Goal: Task Accomplishment & Management: Complete application form

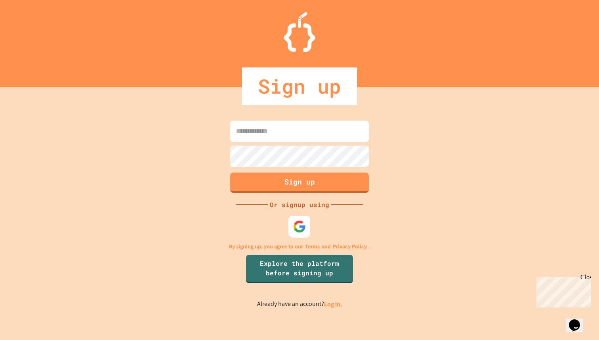
click at [297, 220] on img at bounding box center [299, 226] width 13 height 13
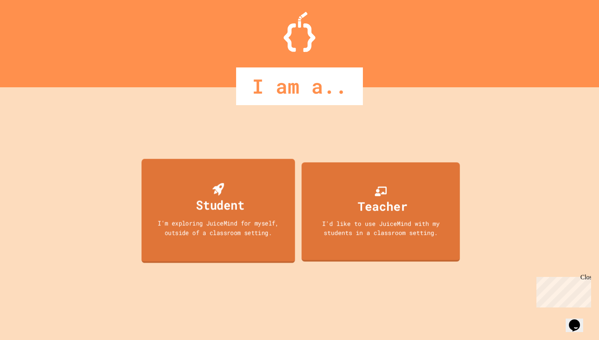
click at [222, 198] on div "Student" at bounding box center [220, 204] width 48 height 19
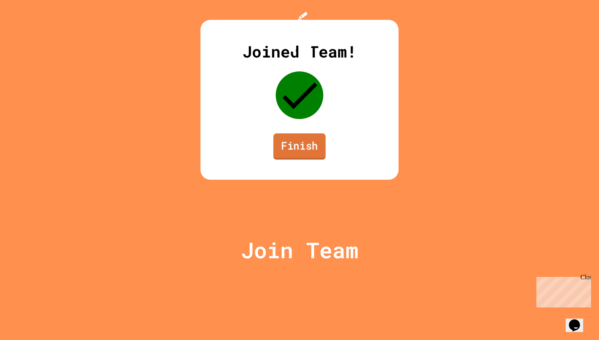
click at [290, 159] on link "Finish" at bounding box center [300, 146] width 52 height 26
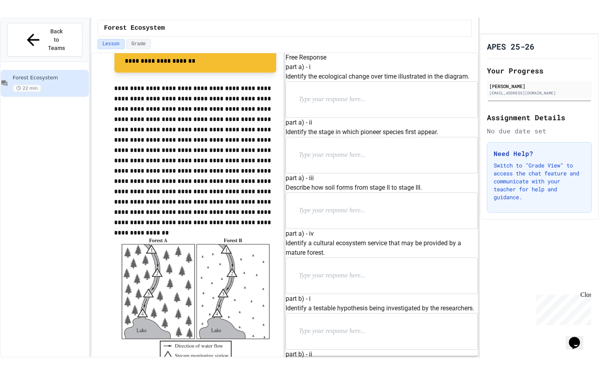
scroll to position [806, 0]
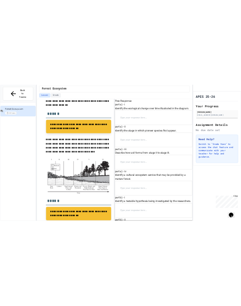
scroll to position [329, 0]
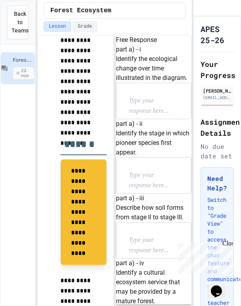
click at [155, 119] on div at bounding box center [153, 101] width 75 height 36
click at [150, 106] on p at bounding box center [154, 101] width 50 height 10
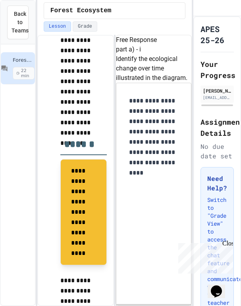
scroll to position [249, 0]
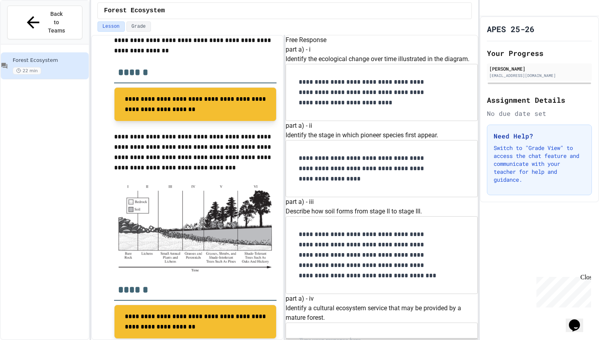
scroll to position [181, 0]
click at [364, 229] on p "**********" at bounding box center [369, 255] width 140 height 52
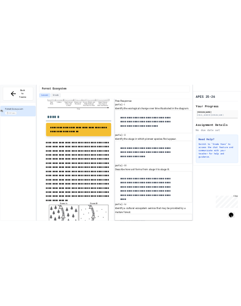
scroll to position [387, 0]
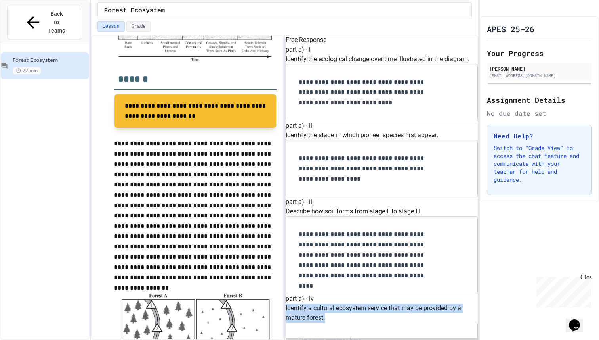
drag, startPoint x: 390, startPoint y: 82, endPoint x: 297, endPoint y: 73, distance: 92.9
click at [297, 294] on div "part a) - iv Identify a cultural ecosystem service that may be provided by a ma…" at bounding box center [382, 326] width 192 height 65
copy p "Identify a cultural ecosystem service that may be provided by a mature forest."
click at [433, 294] on div "part a) - iv Identify a cultural ecosystem service that may be provided by a ma…" at bounding box center [382, 326] width 192 height 65
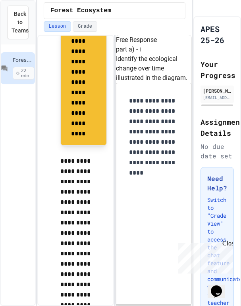
scroll to position [1031, 0]
drag, startPoint x: 168, startPoint y: 173, endPoint x: 124, endPoint y: 128, distance: 63.1
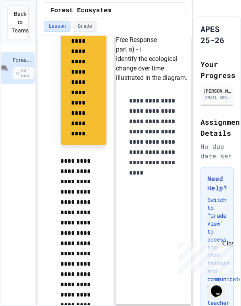
copy p "Identify a testable hypothesis being investigated by the researchers."
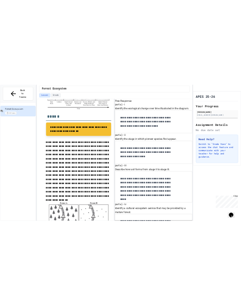
scroll to position [470, 0]
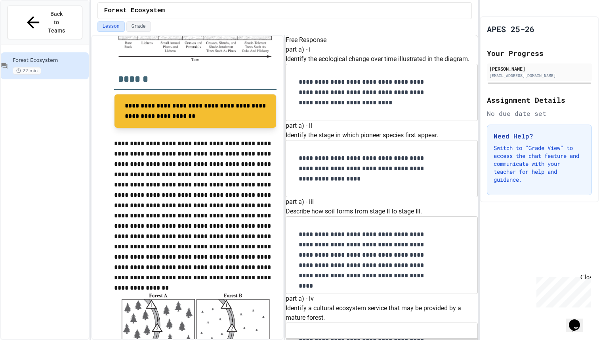
drag, startPoint x: 461, startPoint y: 140, endPoint x: 296, endPoint y: 140, distance: 164.9
copy p "Identify the independent variable in the experiment."
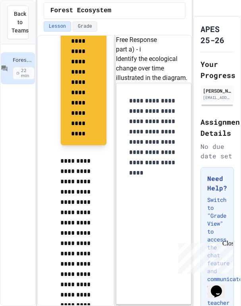
scroll to position [1557, 0]
drag, startPoint x: 163, startPoint y: 222, endPoint x: 123, endPoint y: 200, distance: 45.1
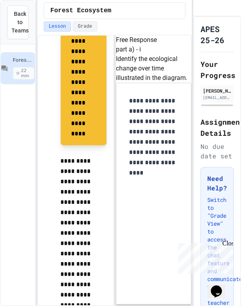
copy p "Describe the purpose of forest A in the experiment."
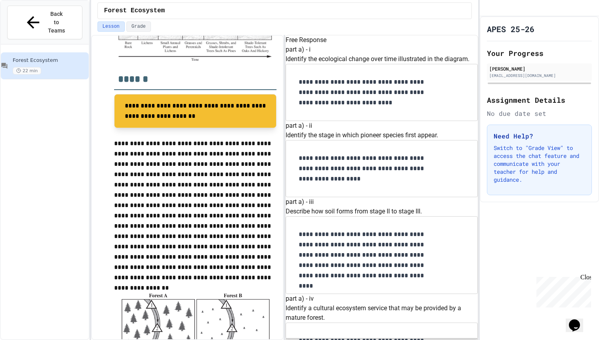
scroll to position [675, 0]
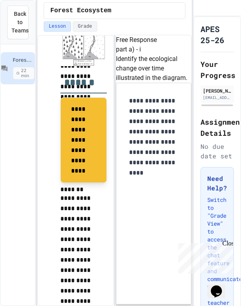
scroll to position [2001, 0]
drag, startPoint x: 137, startPoint y: 223, endPoint x: 127, endPoint y: 180, distance: 43.9
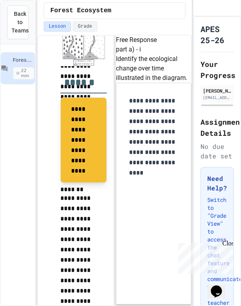
copy p "Explain why the water temperature might change because of clear-cutting tre"
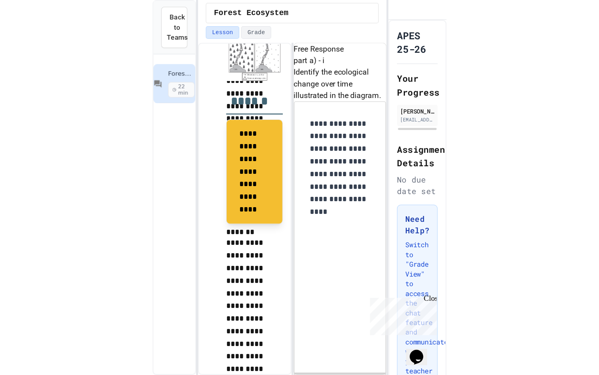
scroll to position [2015, 0]
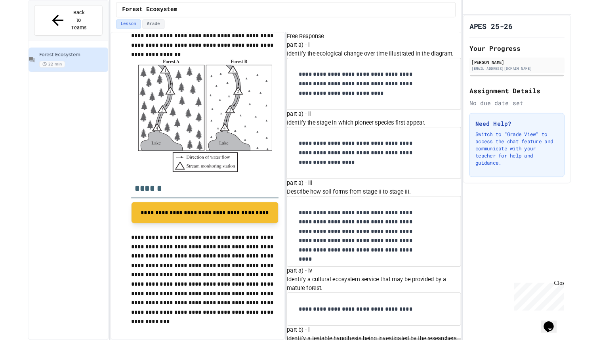
scroll to position [739, 0]
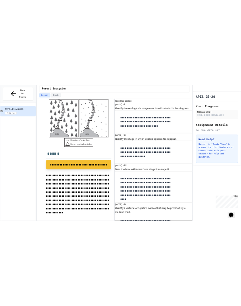
scroll to position [663, 0]
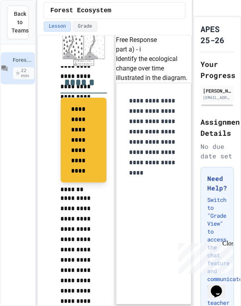
scroll to position [2329, 0]
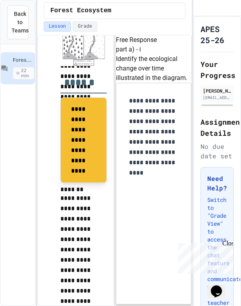
scroll to position [10, 0]
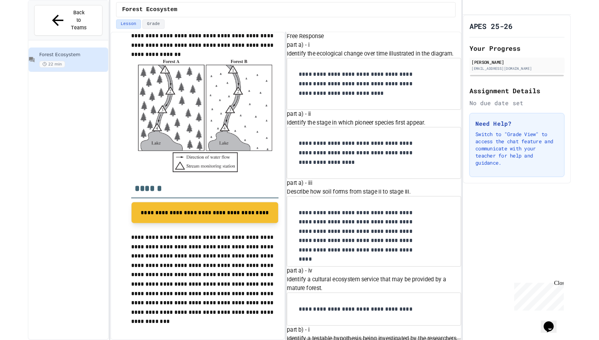
scroll to position [822, 0]
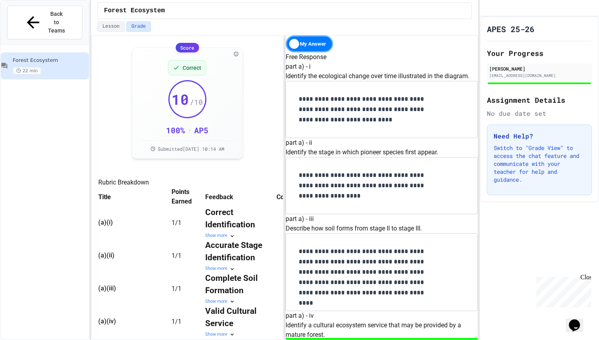
scroll to position [134, 0]
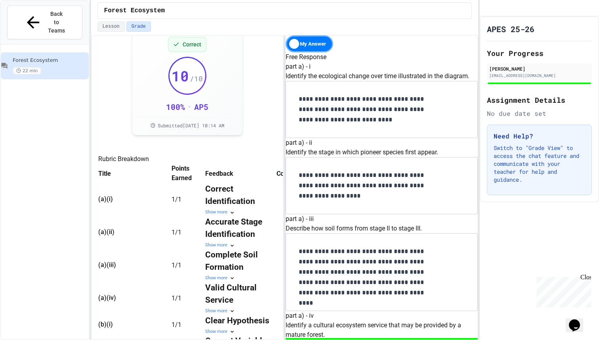
click at [224, 177] on span "Feedback" at bounding box center [219, 173] width 28 height 8
click at [225, 216] on div "Show more" at bounding box center [240, 212] width 71 height 7
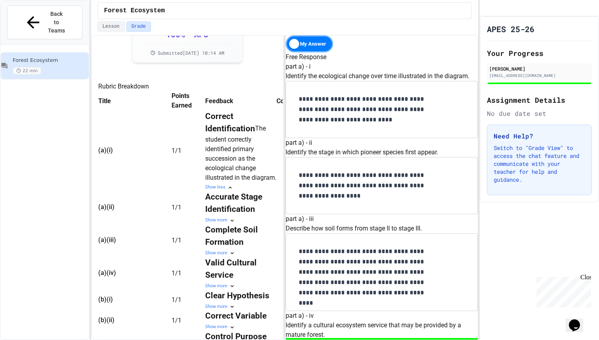
scroll to position [0, 0]
click at [236, 224] on icon at bounding box center [232, 220] width 6 height 6
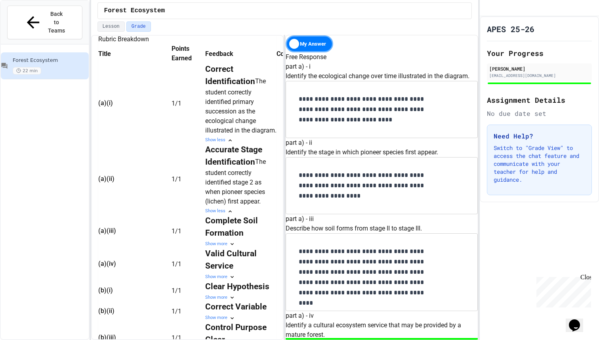
scroll to position [255, 0]
click at [236, 246] on icon at bounding box center [232, 243] width 6 height 6
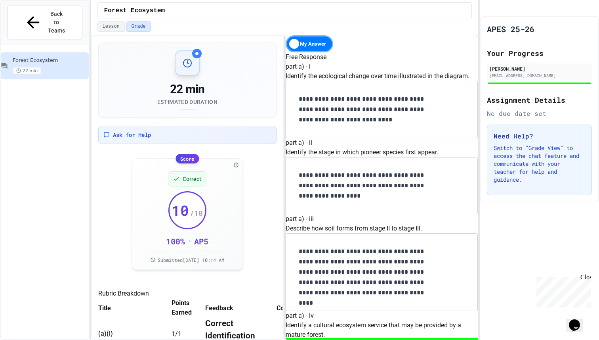
scroll to position [0, 0]
